Goal: Navigation & Orientation: Find specific page/section

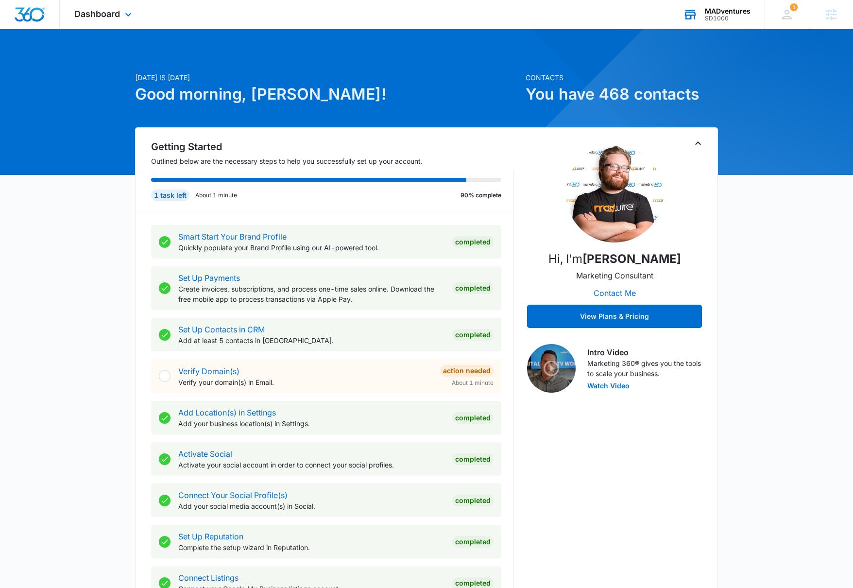
click at [708, 21] on div "SD1000" at bounding box center [728, 18] width 46 height 7
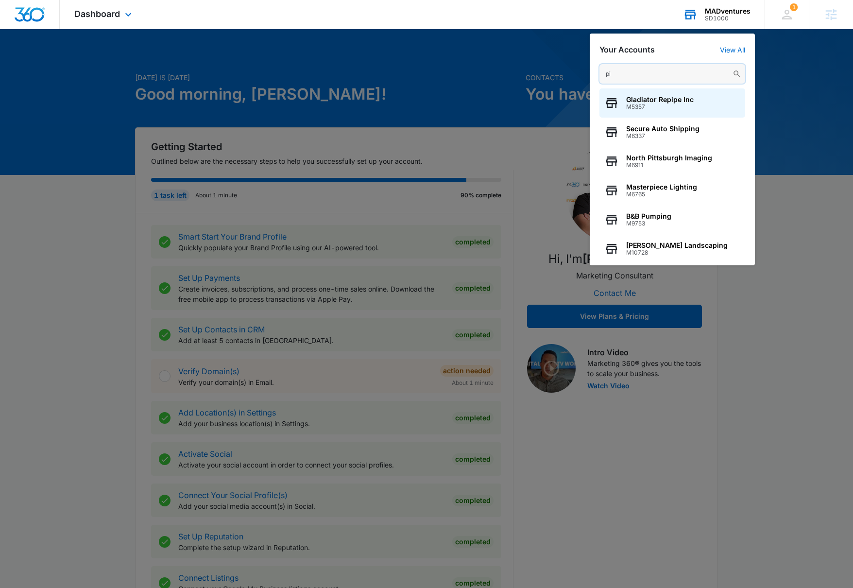
click at [625, 77] on input "pi" at bounding box center [672, 73] width 146 height 19
paste input "A1AN936181687fd8ff23904"
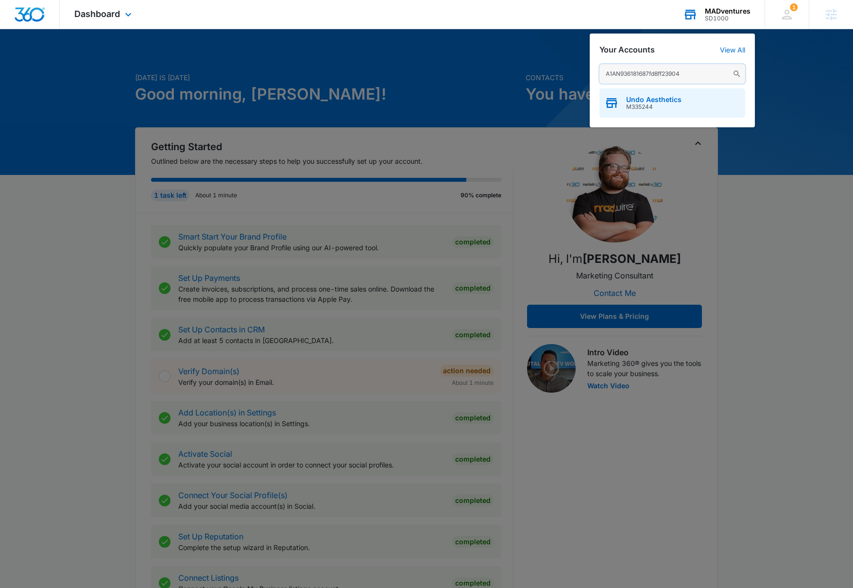
type input "A1AN936181687fd8ff23904"
click at [638, 98] on span "Undo Aesthetics" at bounding box center [653, 100] width 55 height 8
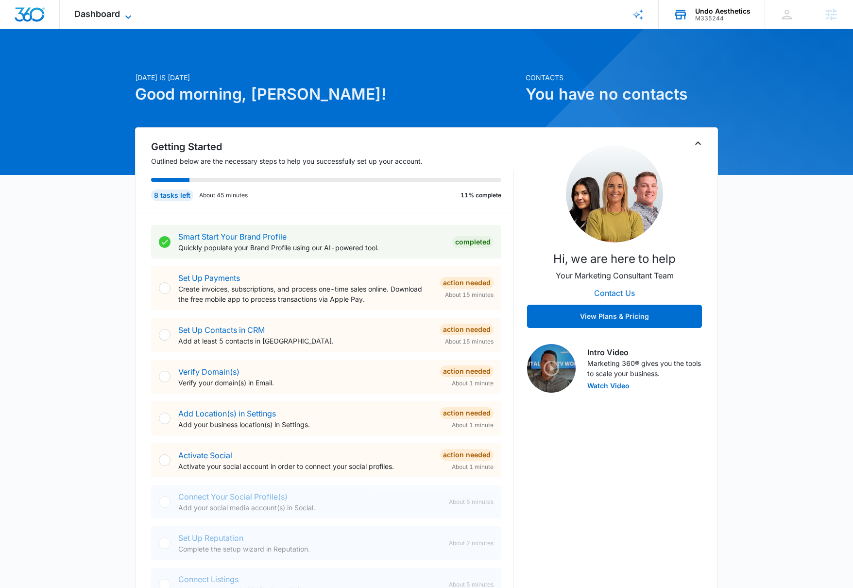
click at [118, 18] on span "Dashboard" at bounding box center [97, 14] width 46 height 10
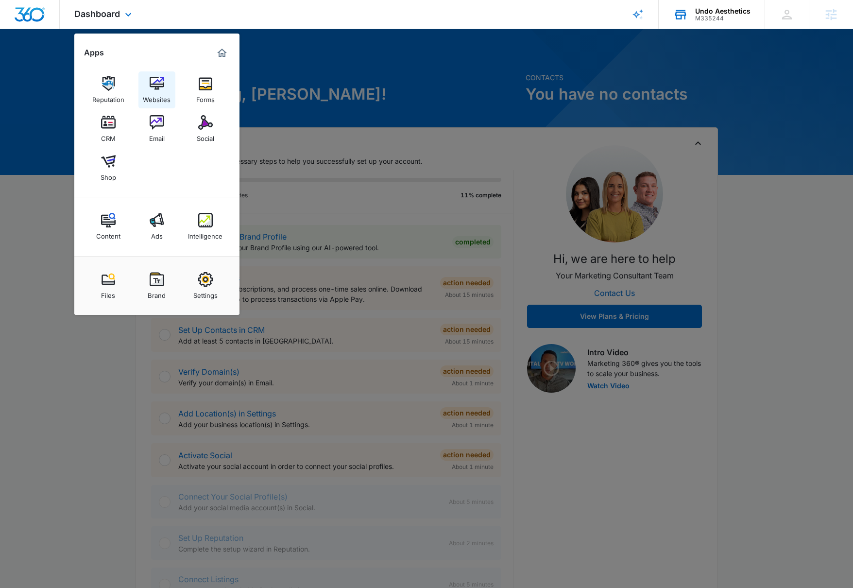
click at [149, 104] on link "Websites" at bounding box center [156, 89] width 37 height 37
